Goal: Navigation & Orientation: Find specific page/section

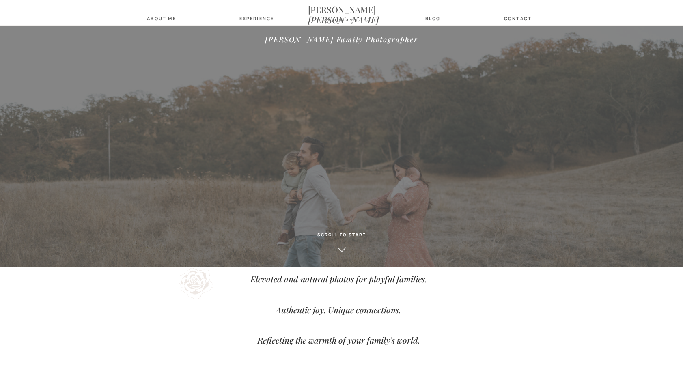
click at [326, 22] on nav "photography" at bounding box center [342, 20] width 41 height 5
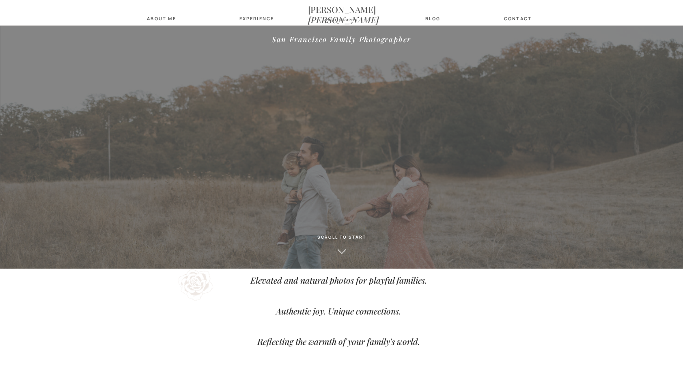
click at [326, 22] on nav "photography" at bounding box center [342, 20] width 41 height 5
click at [340, 249] on icon at bounding box center [342, 252] width 10 height 10
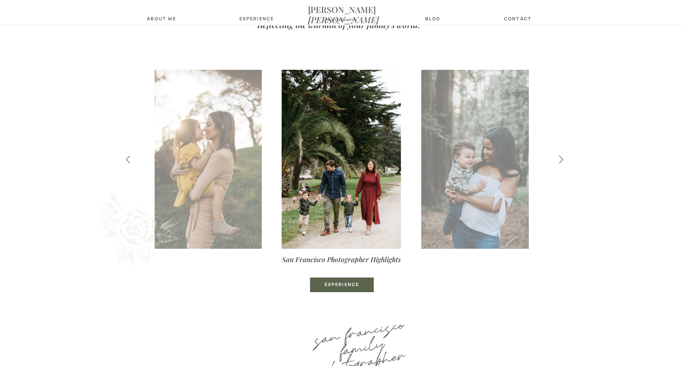
scroll to position [318, 0]
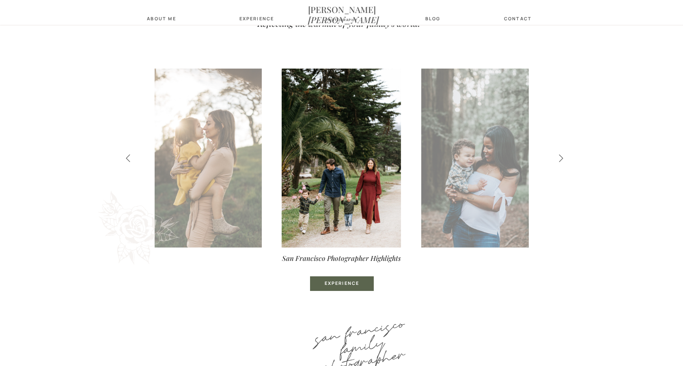
click at [560, 158] on icon at bounding box center [561, 158] width 9 height 9
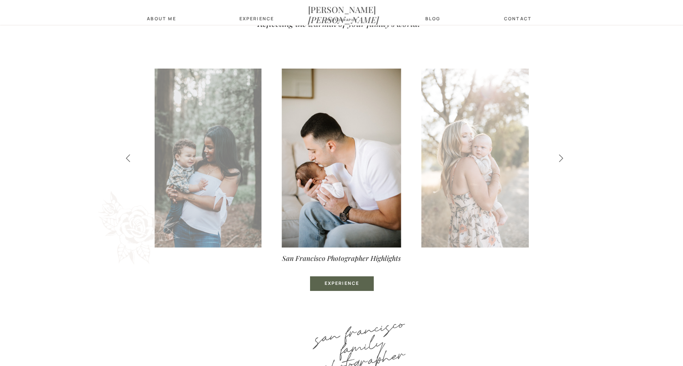
click at [560, 158] on icon at bounding box center [561, 158] width 9 height 9
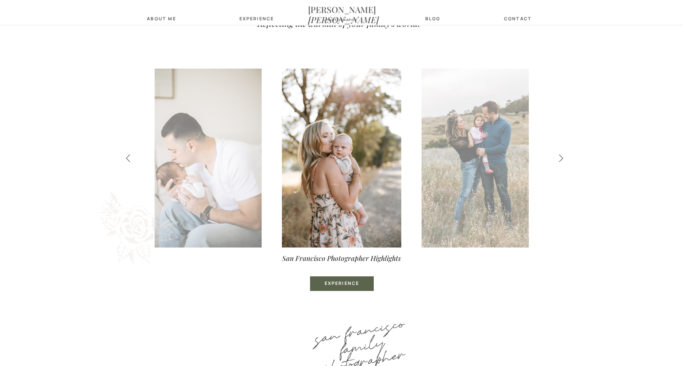
click at [560, 158] on icon at bounding box center [561, 158] width 9 height 9
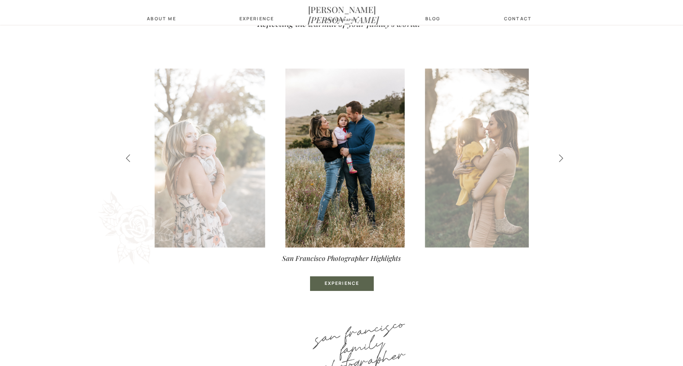
click at [560, 158] on icon at bounding box center [561, 158] width 9 height 9
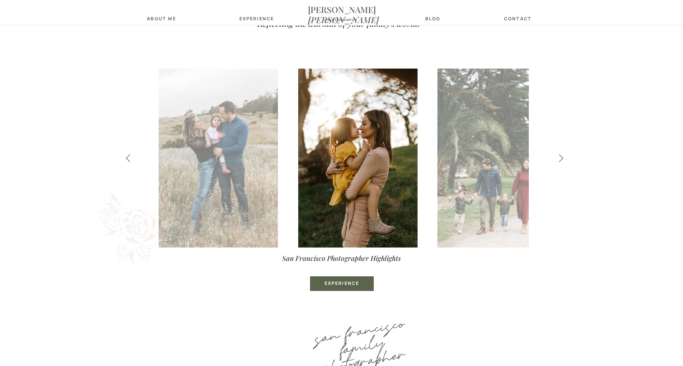
click at [560, 158] on icon at bounding box center [561, 158] width 9 height 9
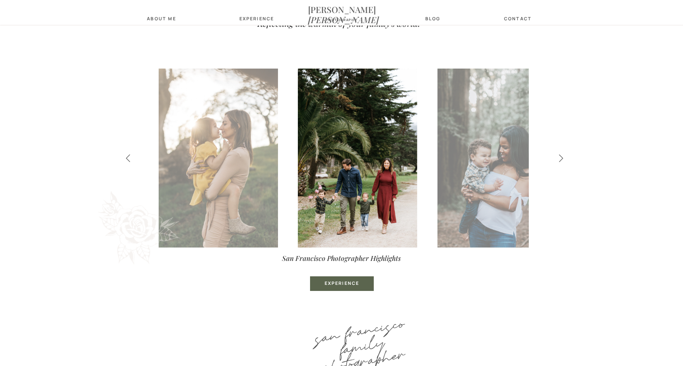
click at [560, 158] on icon at bounding box center [561, 158] width 9 height 9
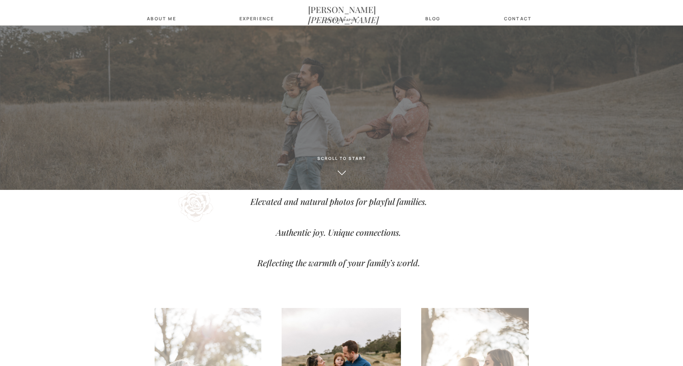
scroll to position [0, 0]
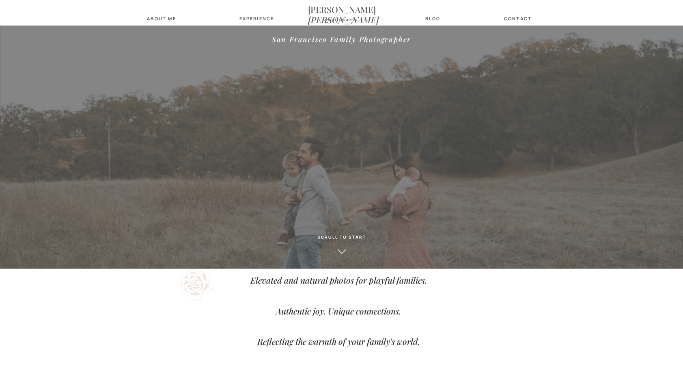
click at [436, 19] on nav "blog" at bounding box center [433, 18] width 24 height 5
